Goal: Check status

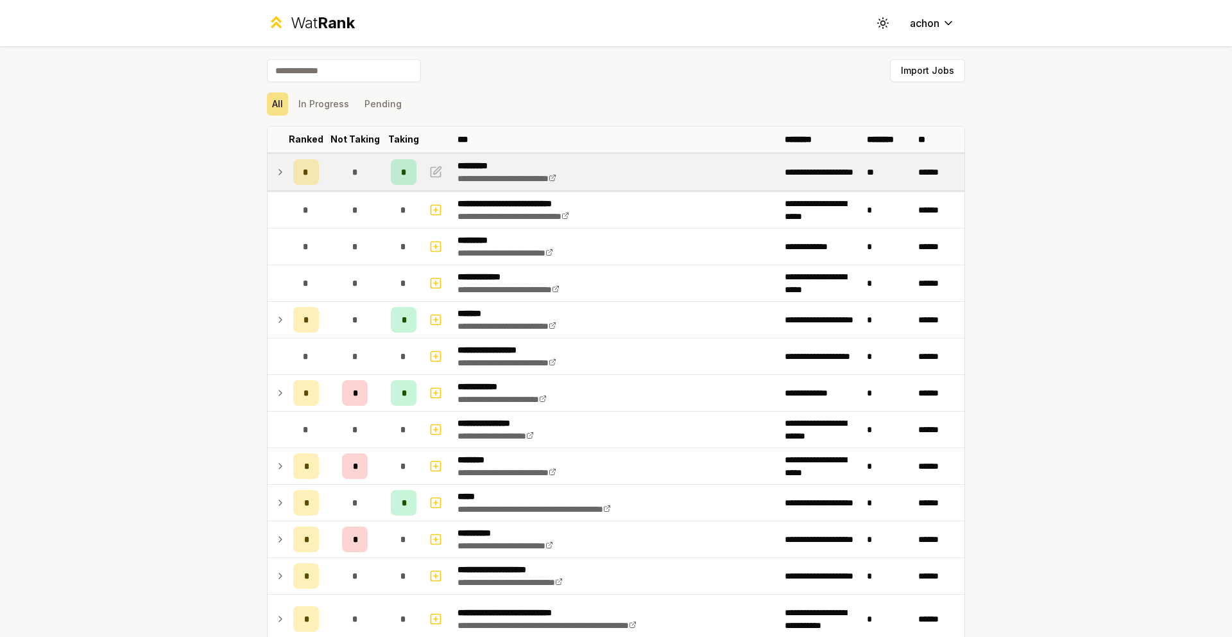
click at [268, 171] on td at bounding box center [278, 172] width 21 height 36
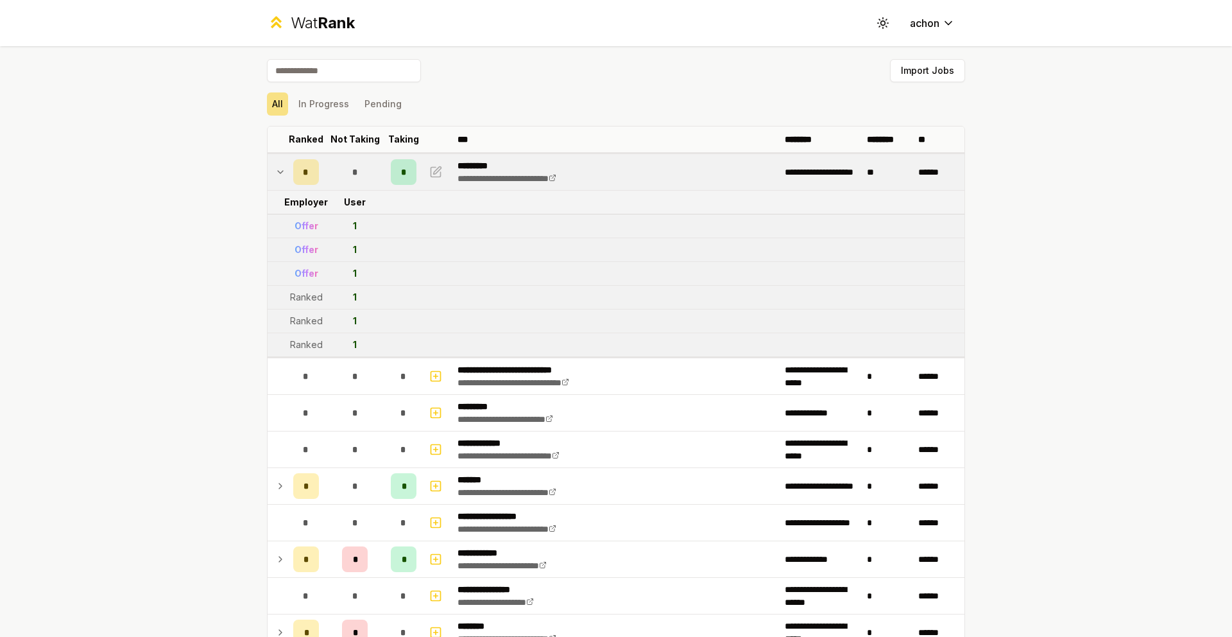
click at [268, 167] on td at bounding box center [278, 172] width 21 height 36
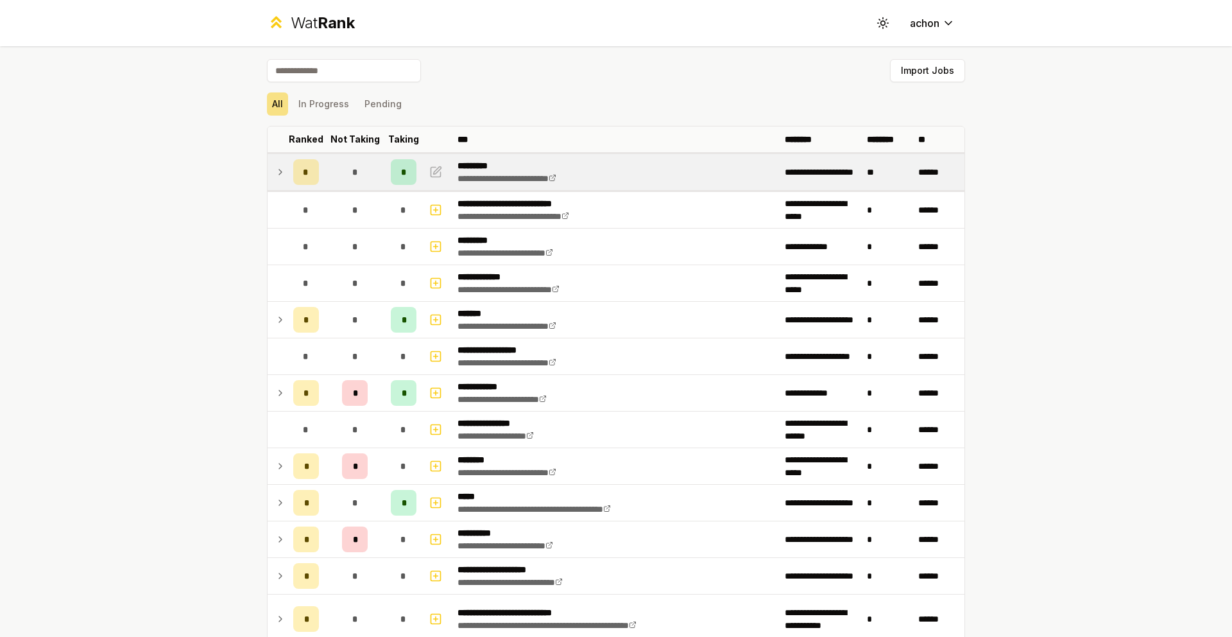
click at [275, 168] on icon at bounding box center [280, 171] width 10 height 15
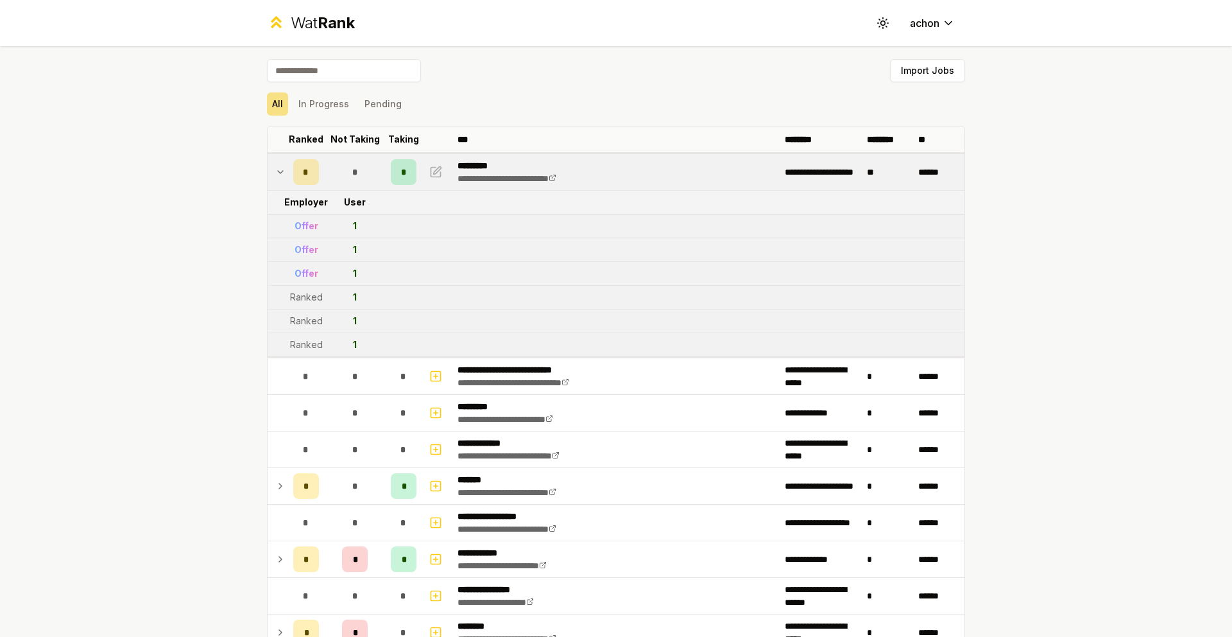
click at [275, 168] on icon at bounding box center [280, 171] width 10 height 15
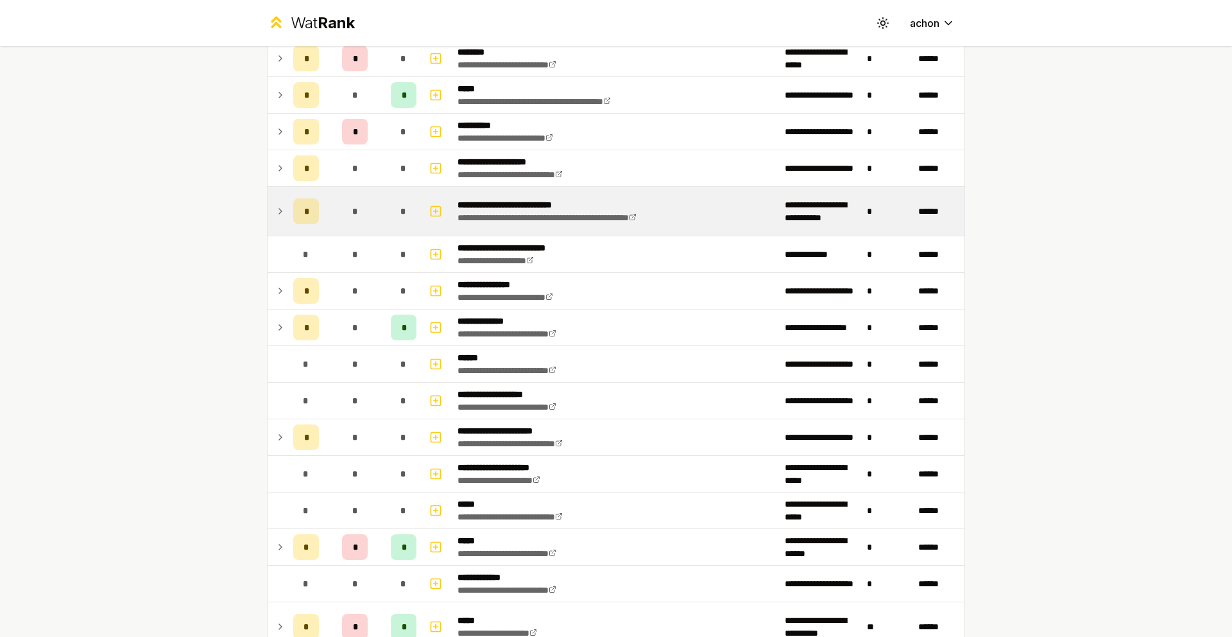
scroll to position [419, 0]
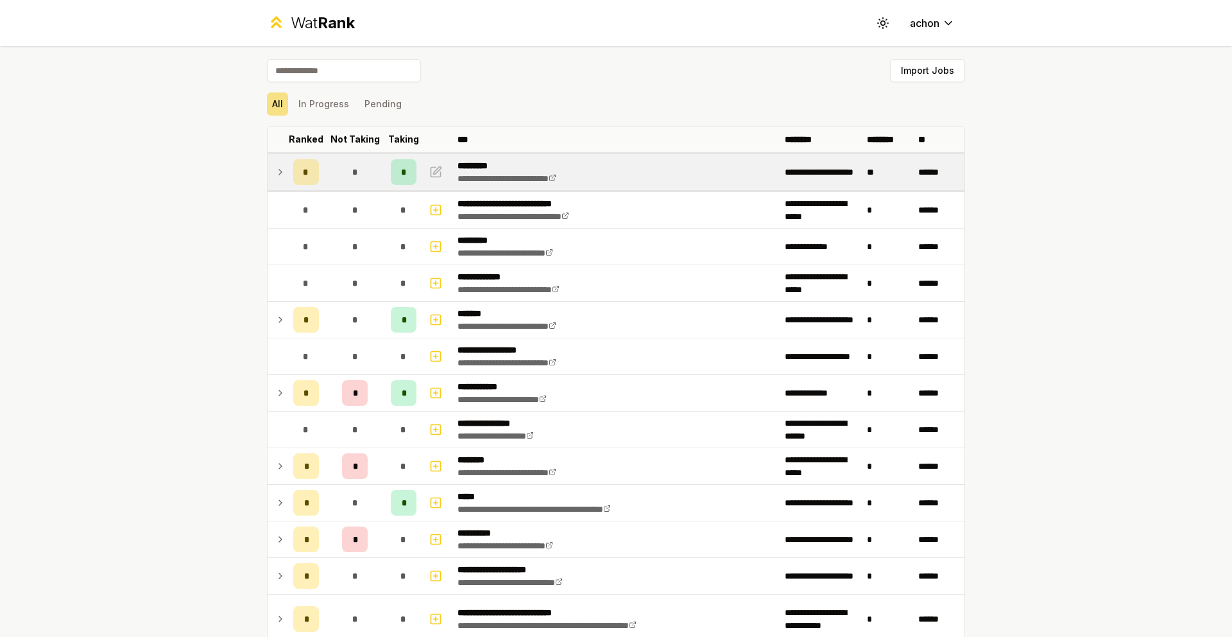
click at [274, 182] on td at bounding box center [278, 172] width 21 height 36
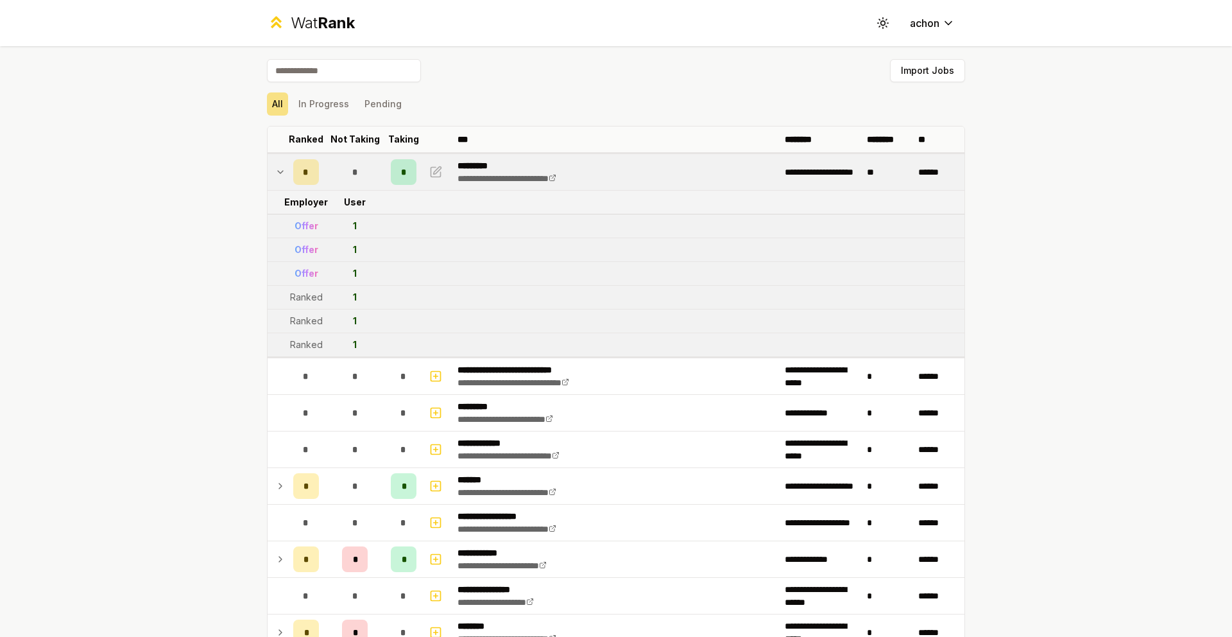
click at [273, 182] on td at bounding box center [278, 172] width 21 height 36
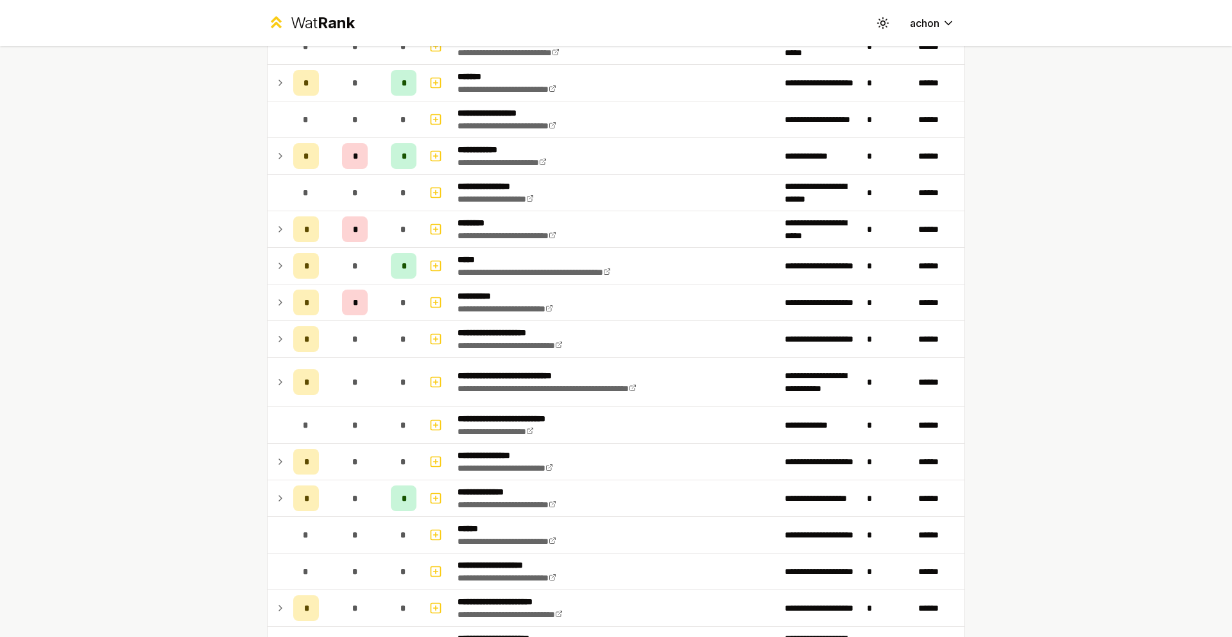
scroll to position [239, 0]
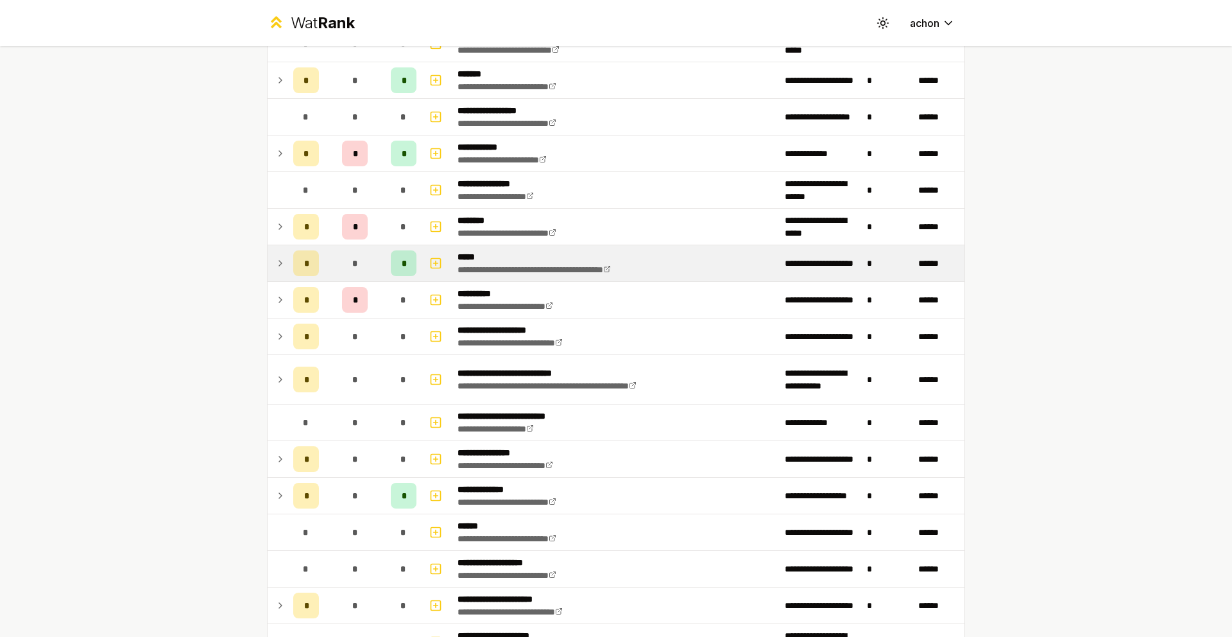
click at [275, 256] on icon at bounding box center [280, 262] width 10 height 15
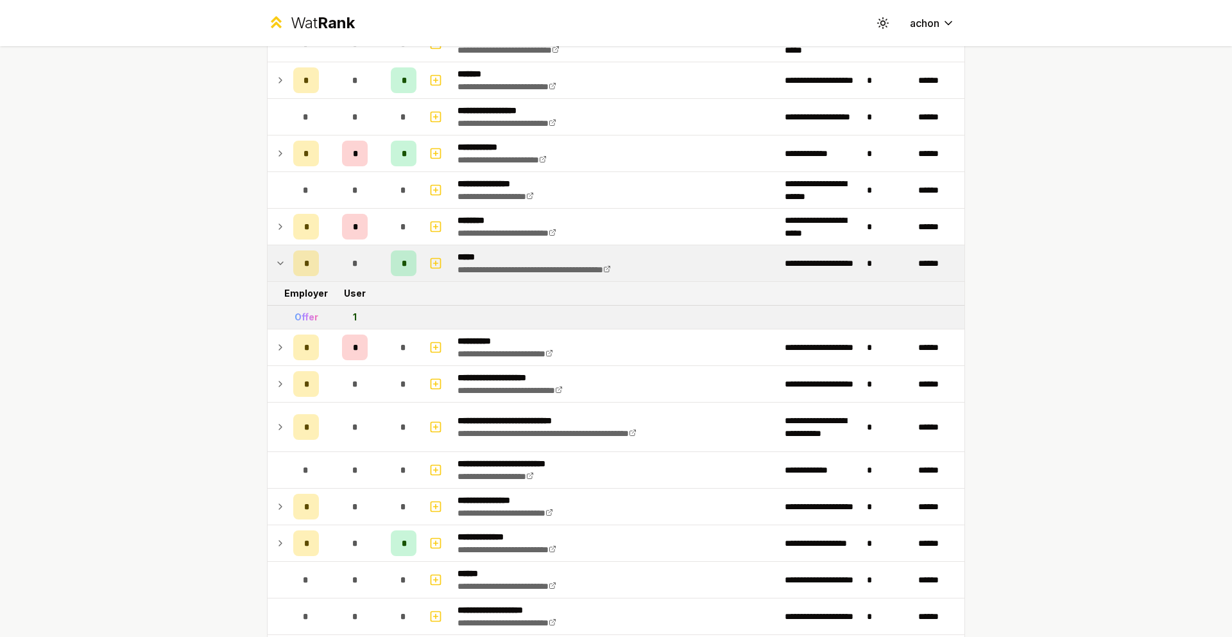
click at [275, 256] on icon at bounding box center [280, 262] width 10 height 15
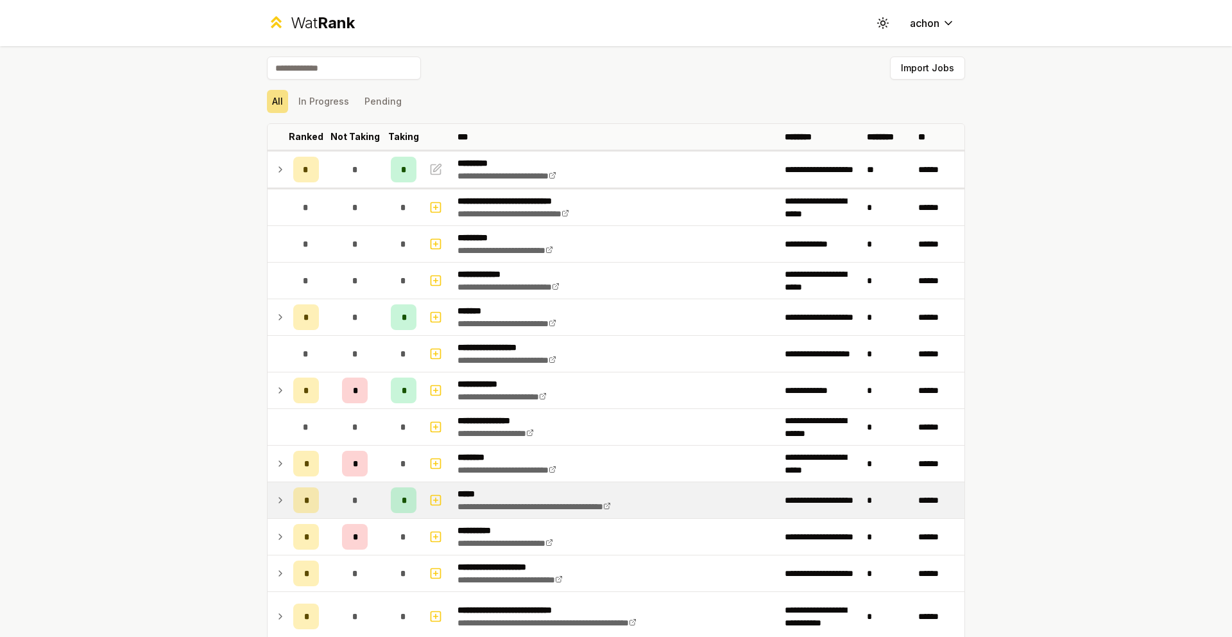
scroll to position [0, 0]
